Goal: Task Accomplishment & Management: Use online tool/utility

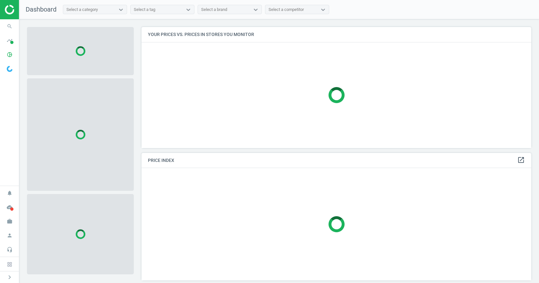
scroll to position [131, 395]
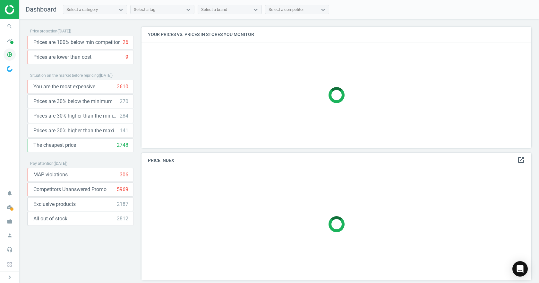
click at [12, 58] on icon "pie_chart_outlined" at bounding box center [10, 54] width 12 height 12
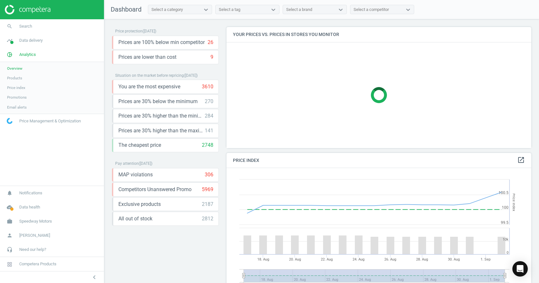
scroll to position [137, 310]
click at [18, 79] on span "Products" at bounding box center [14, 77] width 15 height 5
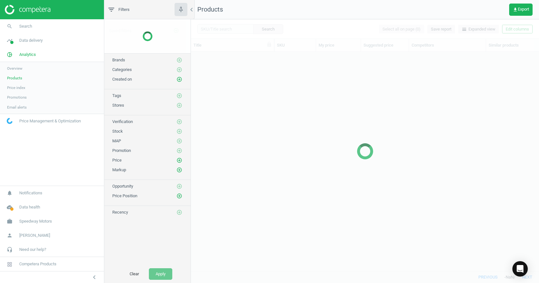
scroll to position [209, 343]
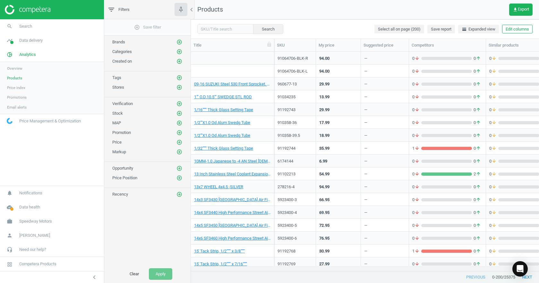
click at [227, 35] on div "Search Select all on page (200) Save report horizontal_split Expanded view Edit…" at bounding box center [365, 28] width 348 height 19
click at [180, 43] on icon "add_circle_outline" at bounding box center [179, 42] width 6 height 6
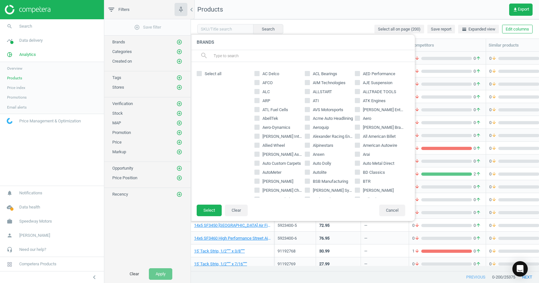
click at [270, 56] on input "text" at bounding box center [311, 56] width 197 height 10
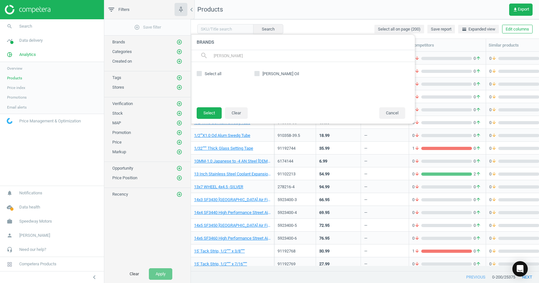
type input "[PERSON_NAME]"
click at [268, 70] on div "[PERSON_NAME] Oil" at bounding box center [329, 84] width 157 height 32
click at [270, 73] on span "[PERSON_NAME] Oil" at bounding box center [280, 74] width 39 height 6
click at [259, 73] on input "[PERSON_NAME] Oil" at bounding box center [257, 73] width 4 height 4
checkbox input "true"
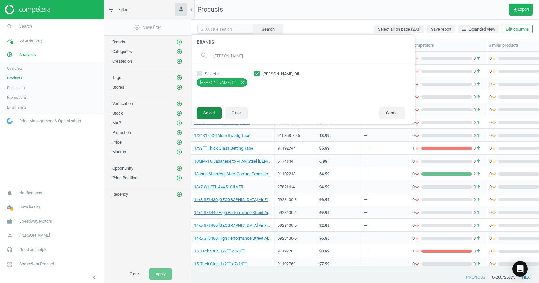
click at [214, 114] on button "Select" at bounding box center [209, 113] width 25 height 12
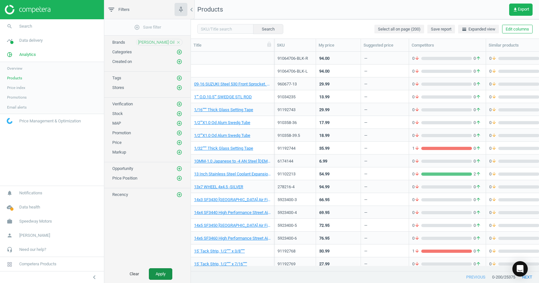
click at [155, 279] on button "Apply" at bounding box center [160, 274] width 23 height 12
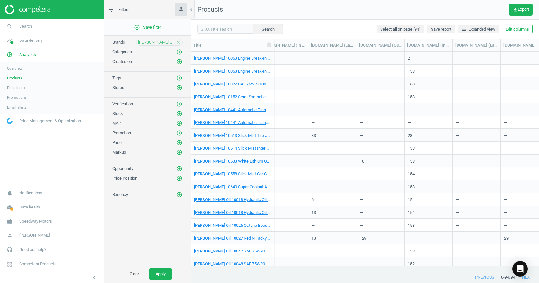
scroll to position [0, 996]
click at [523, 9] on span "get_app Export" at bounding box center [521, 9] width 16 height 5
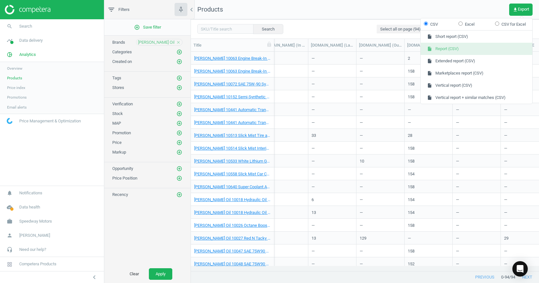
click at [475, 51] on button "insert_drive_file Report (CSV)" at bounding box center [477, 49] width 112 height 12
